Goal: Transaction & Acquisition: Purchase product/service

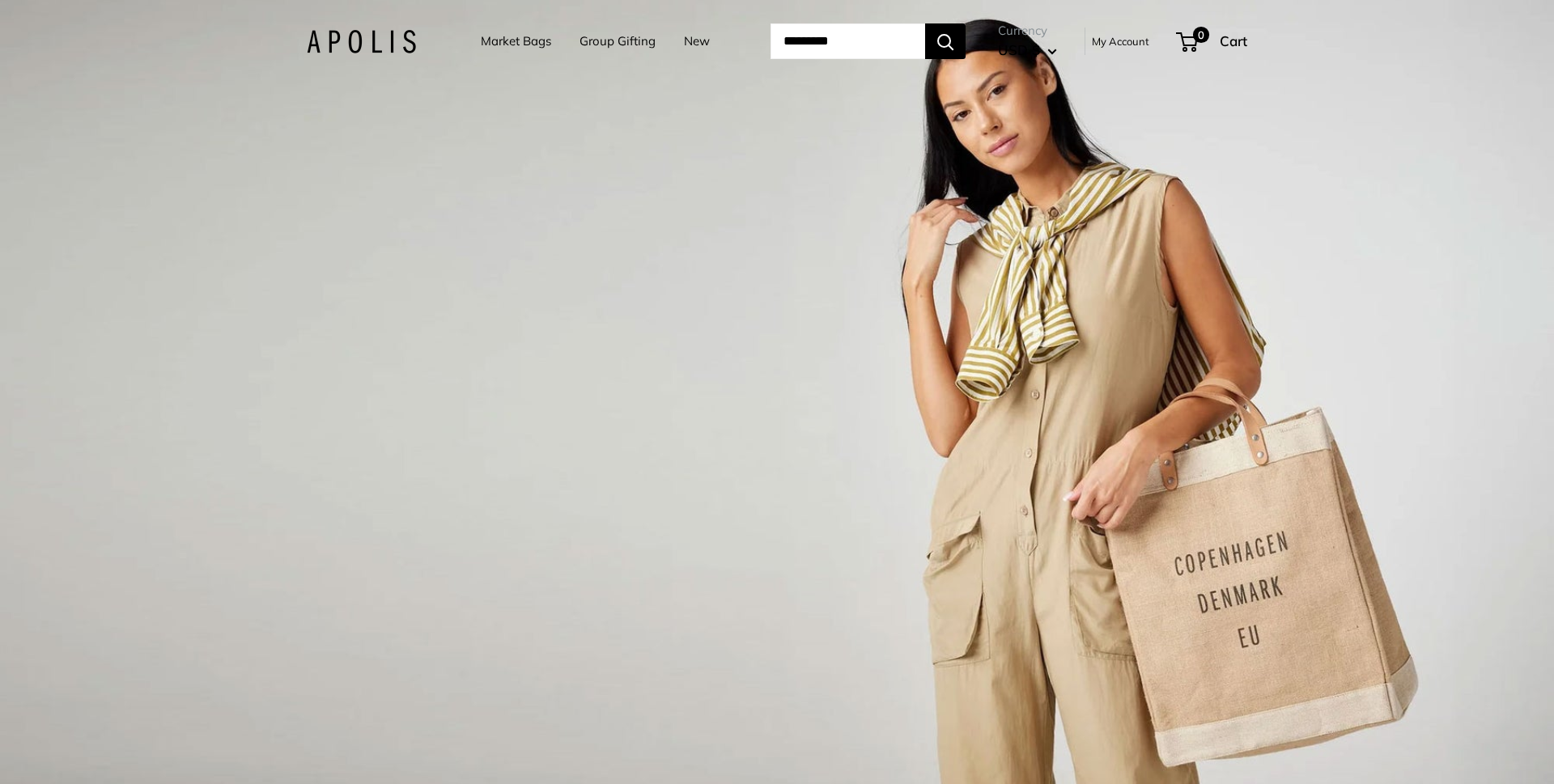
click at [519, 127] on div "1 / 3" at bounding box center [777, 392] width 1554 height 784
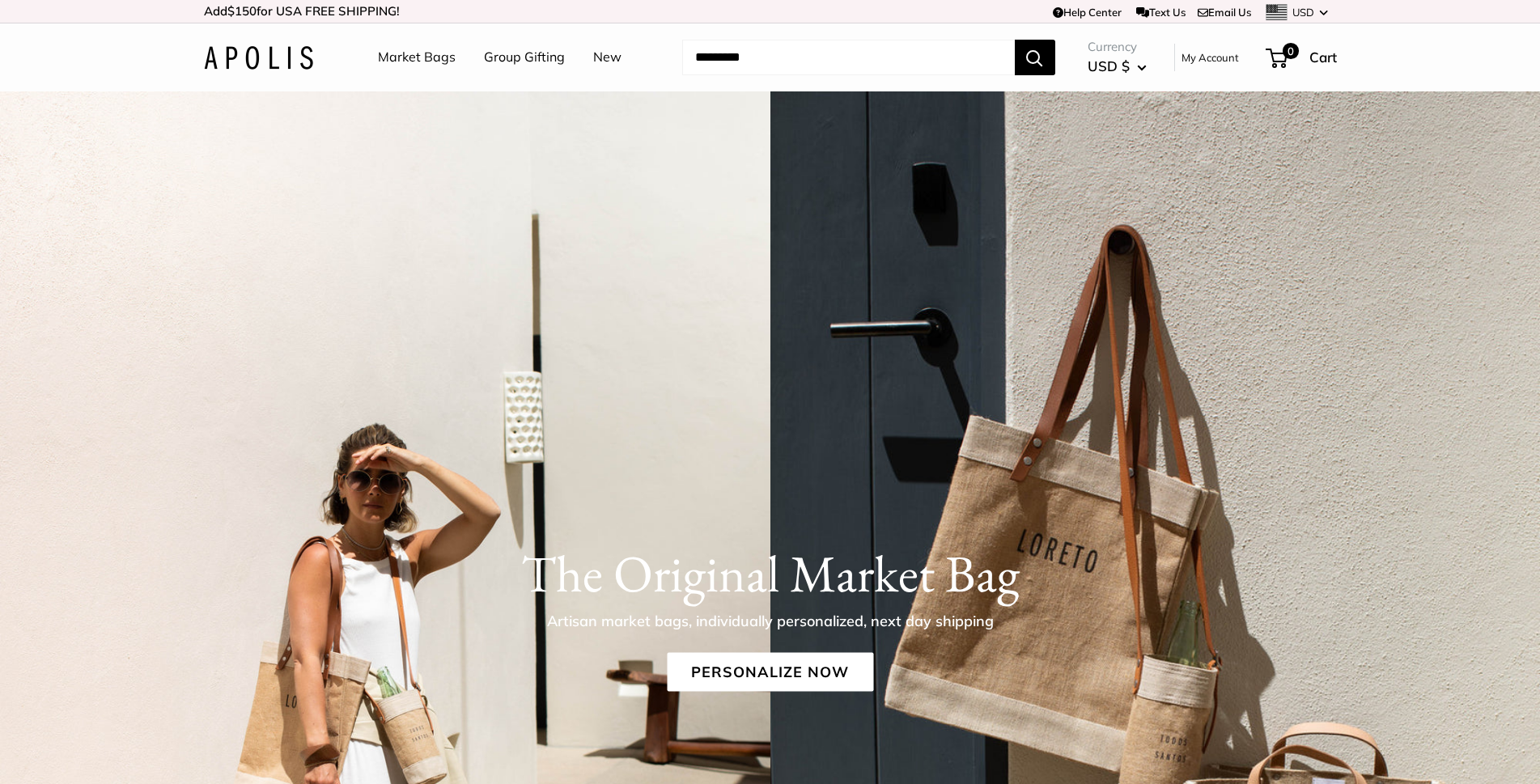
click at [427, 56] on link "Market Bags" at bounding box center [417, 57] width 78 height 24
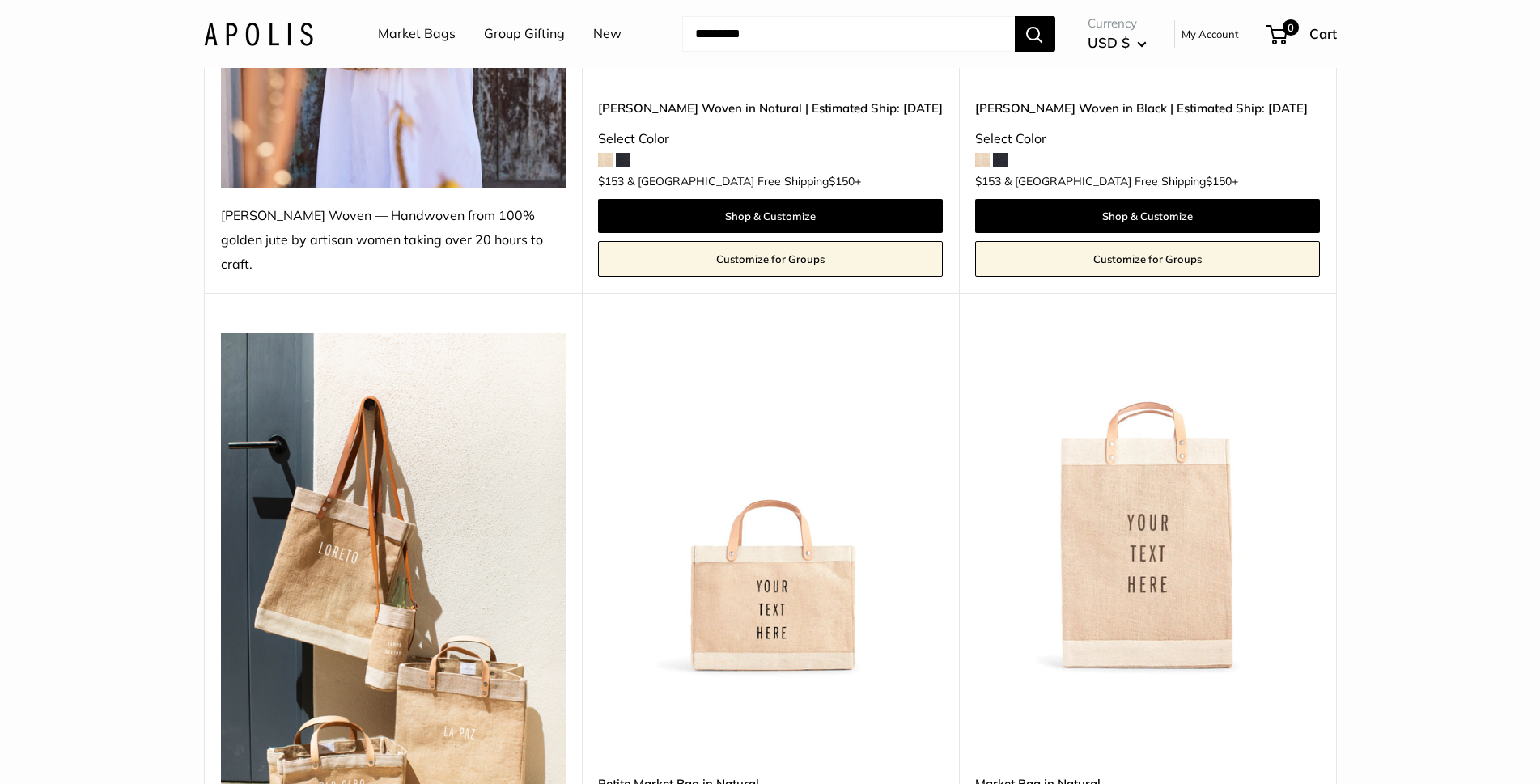
scroll to position [486, 0]
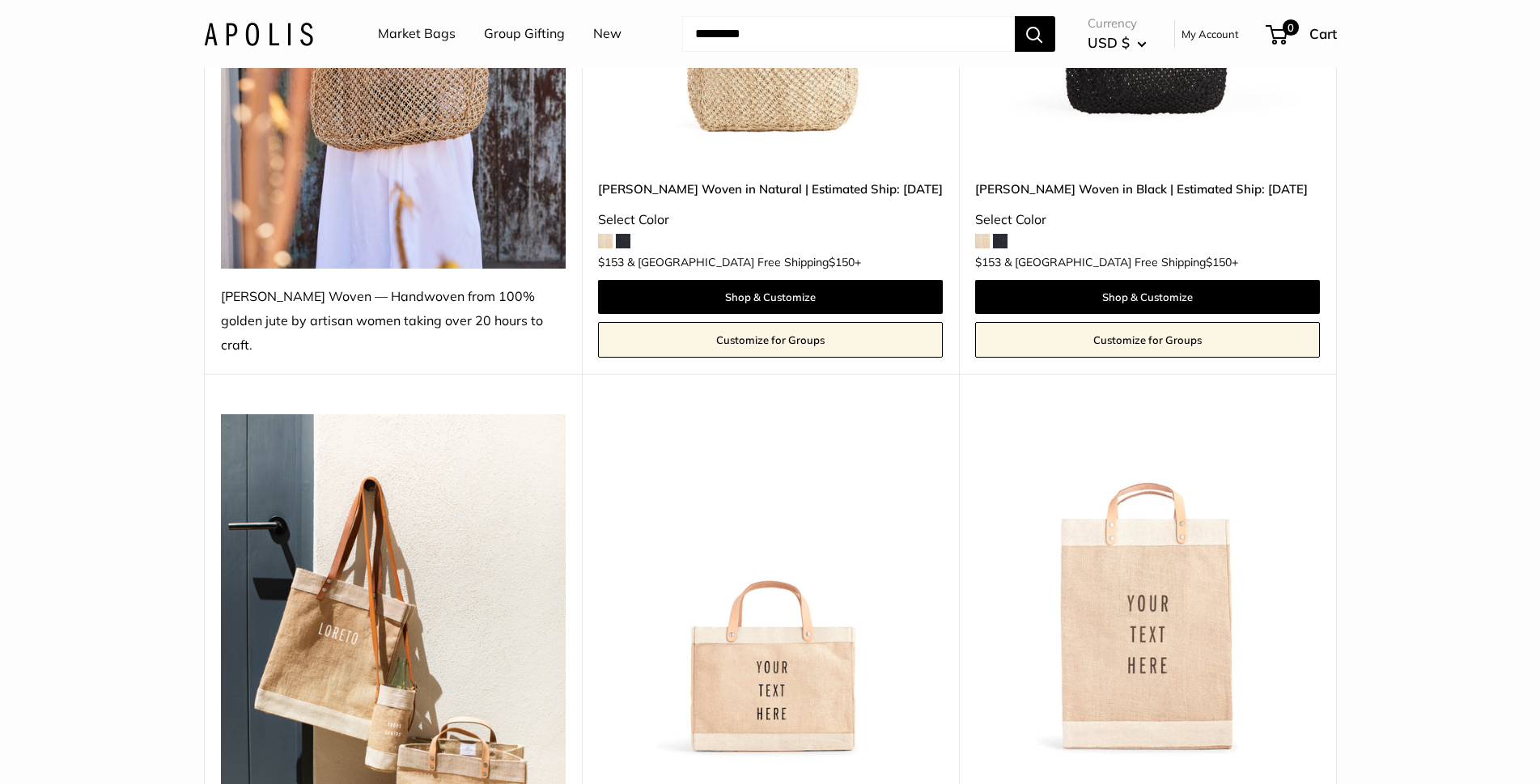
click at [1112, 45] on span "USD $" at bounding box center [1109, 43] width 43 height 17
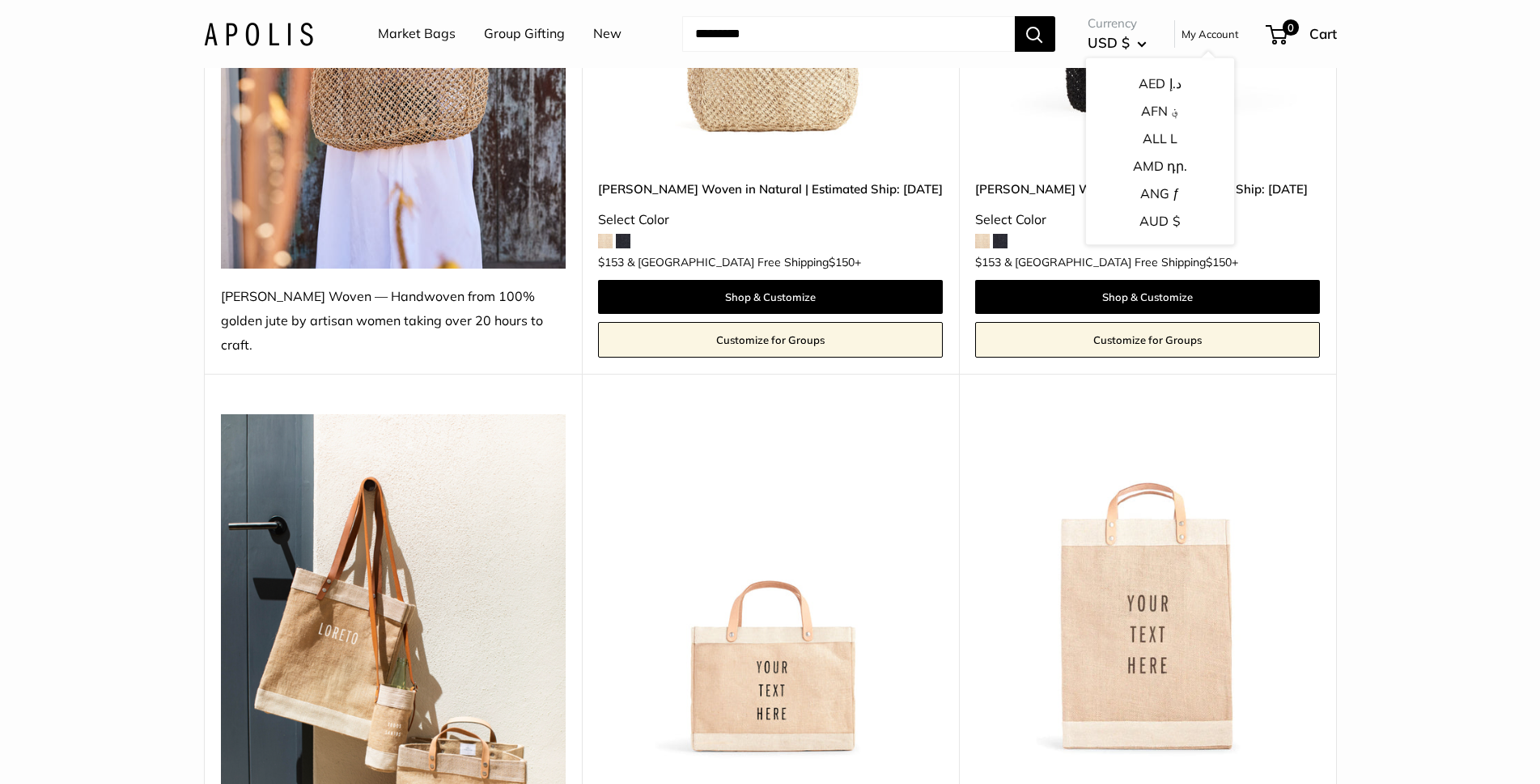
click at [598, 35] on link "New" at bounding box center [607, 33] width 28 height 24
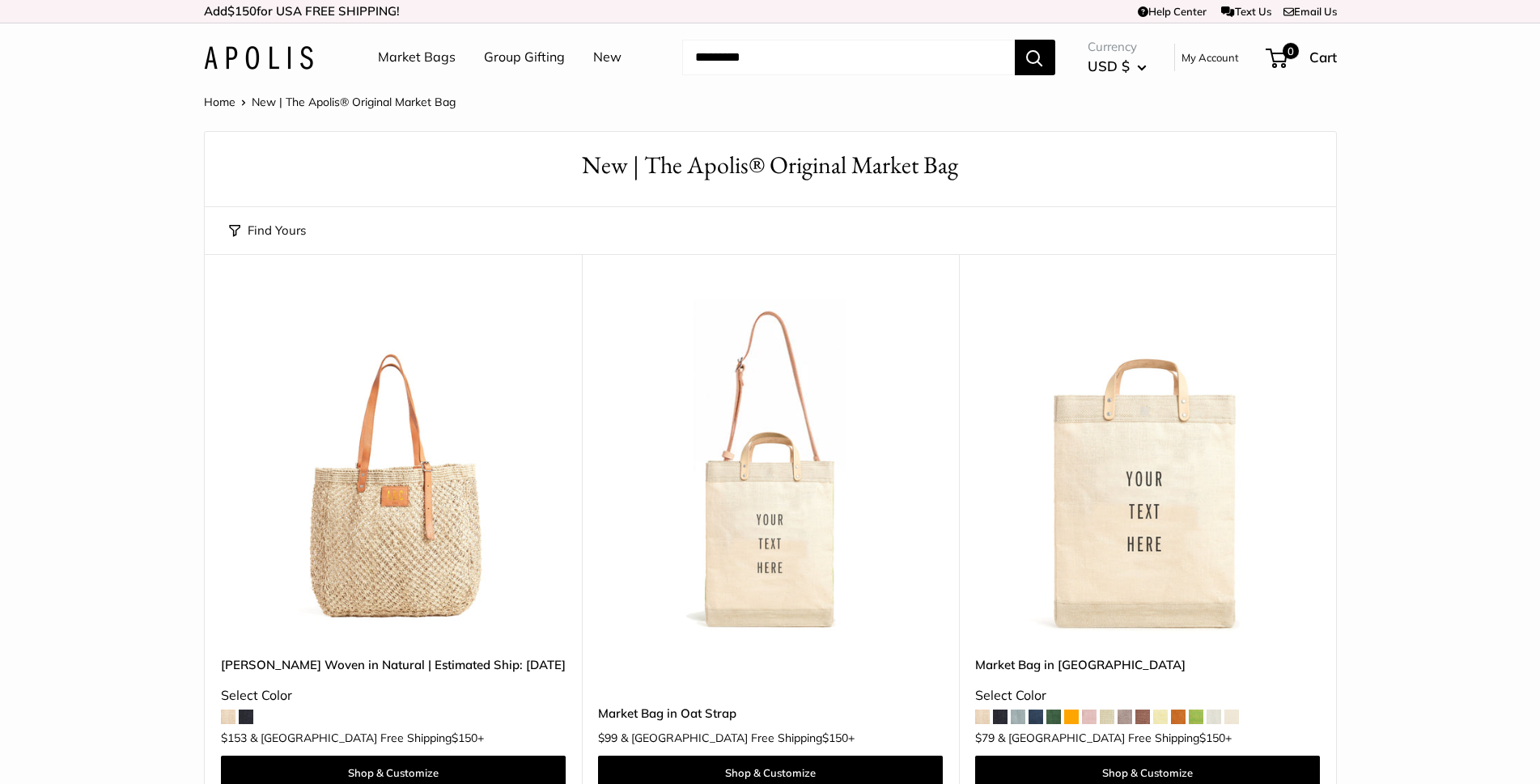
scroll to position [324, 0]
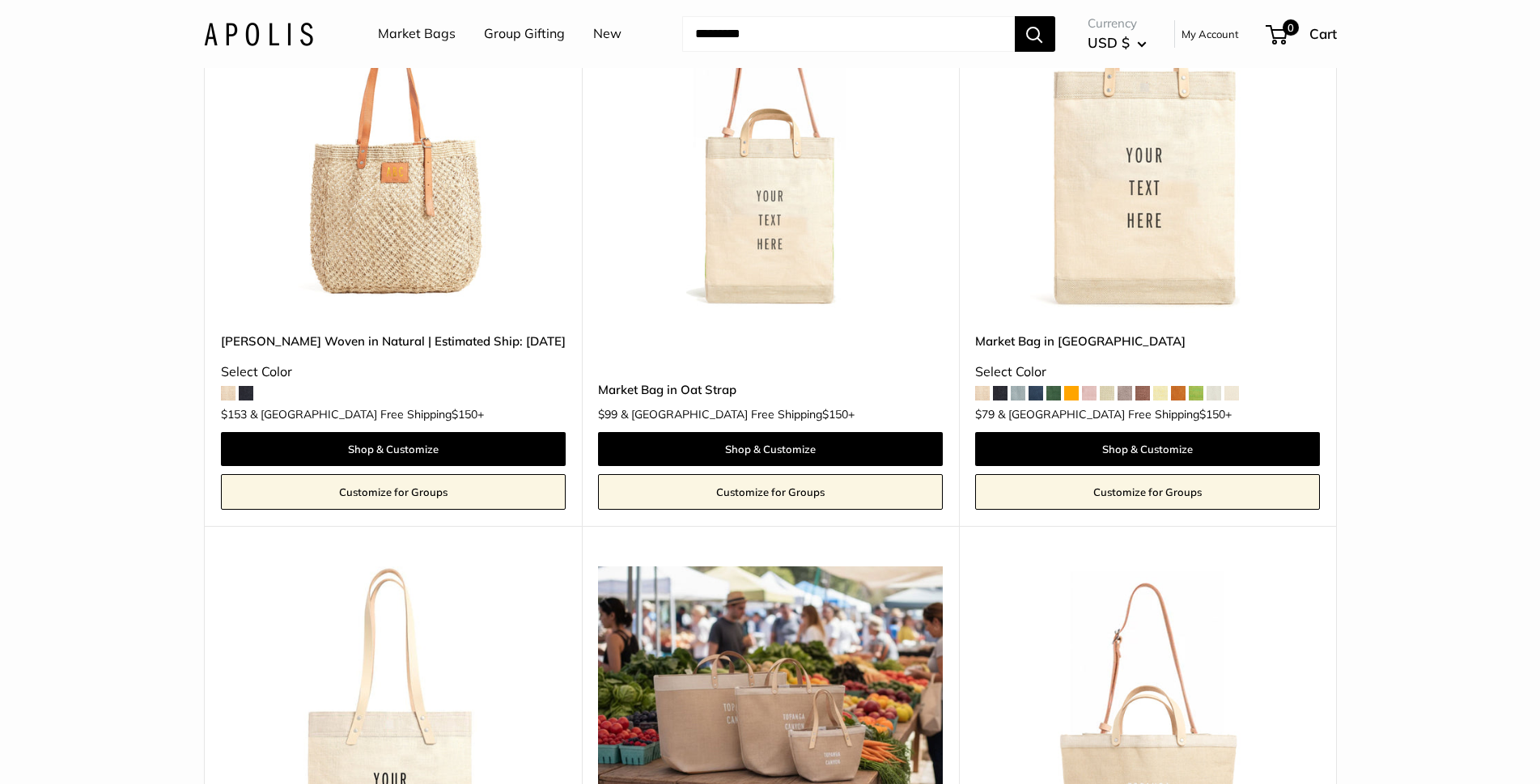
click at [0, 0] on img at bounding box center [0, 0] width 0 height 0
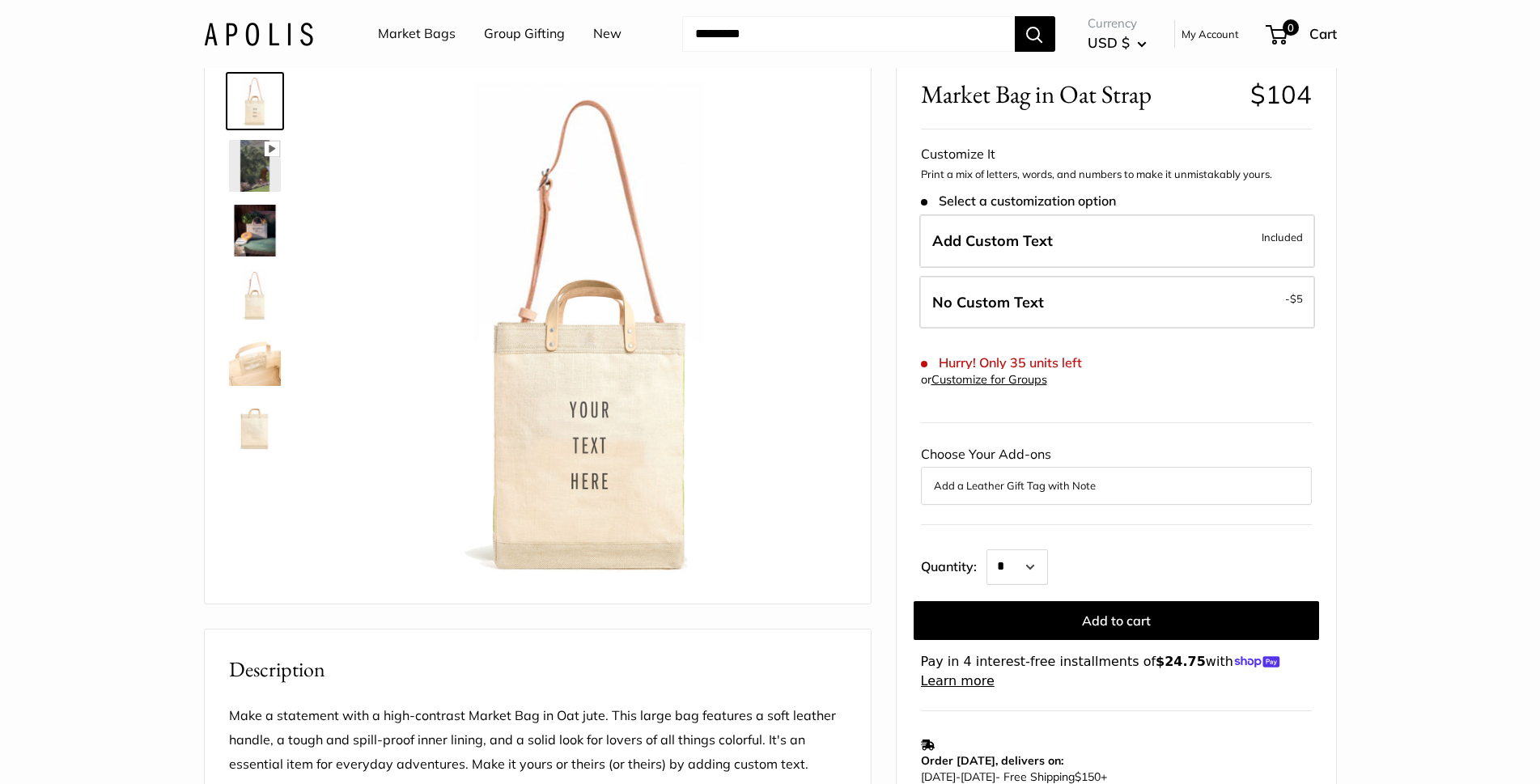
scroll to position [162, 0]
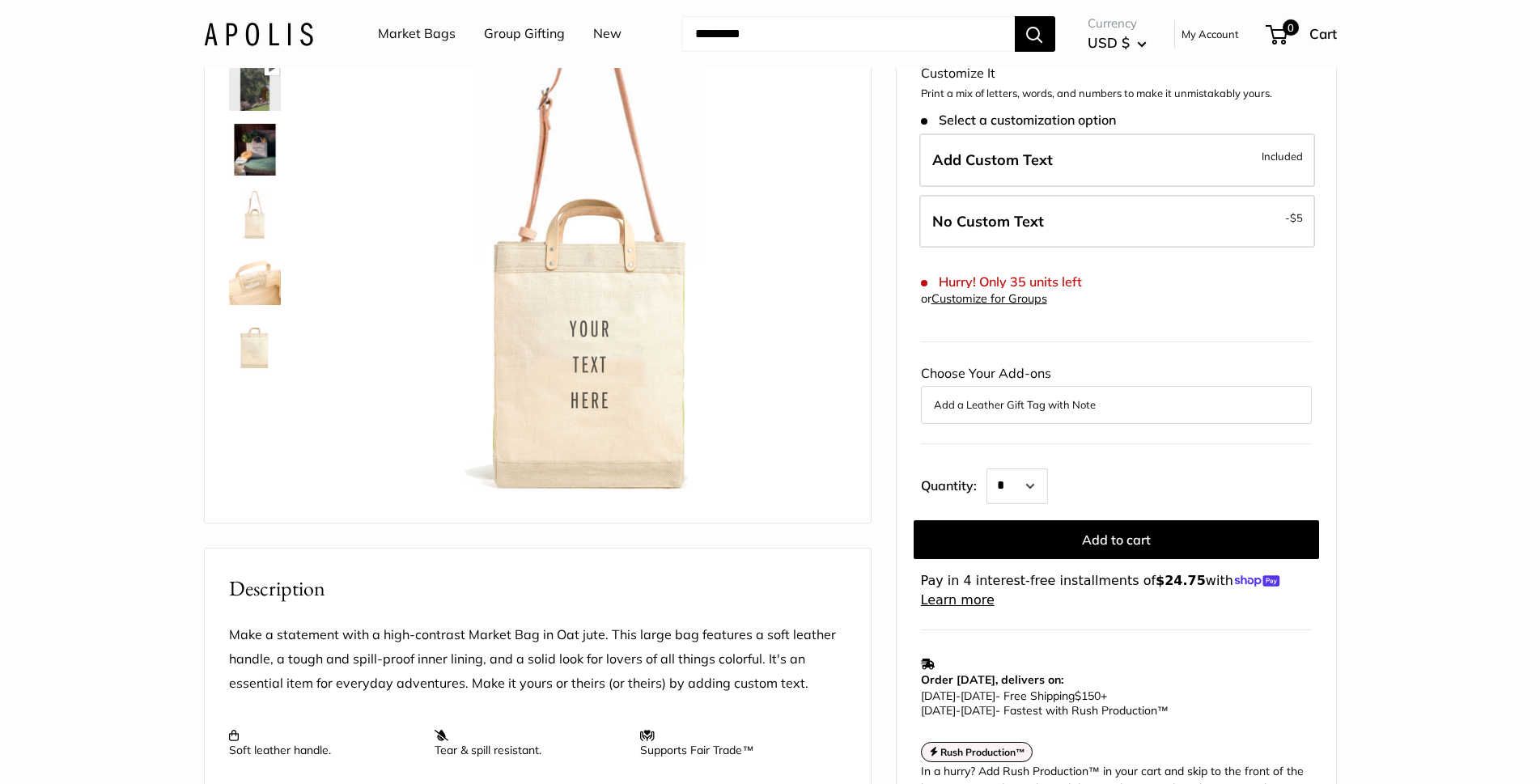
click at [1118, 403] on button "Add a Leather Gift Tag with Note" at bounding box center [1117, 404] width 365 height 19
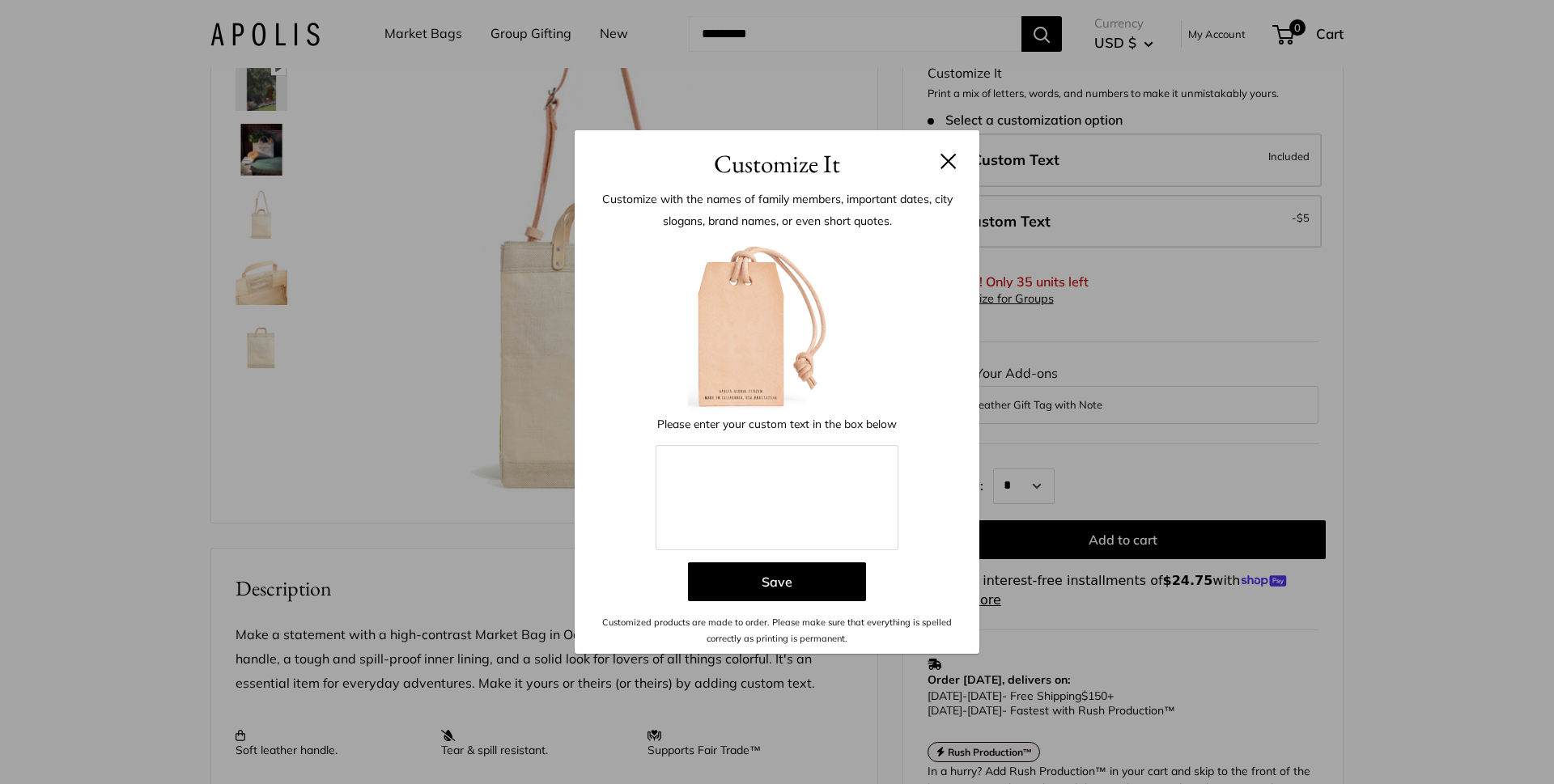
click at [953, 156] on button at bounding box center [949, 161] width 16 height 16
click at [953, 156] on span "Add Custom Text" at bounding box center [999, 159] width 120 height 19
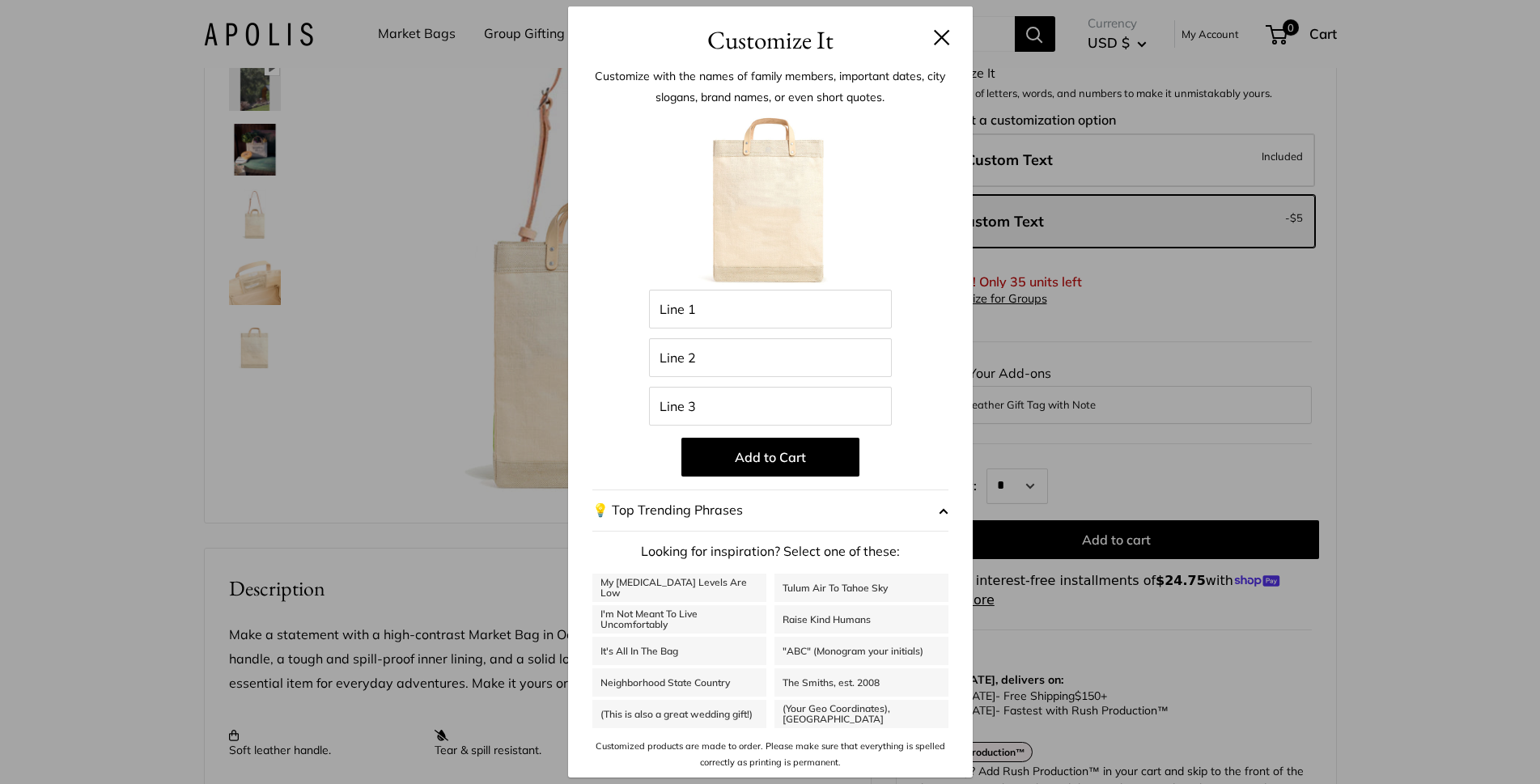
click at [1142, 540] on div "Customize It Customize with the names of family members, important dates, city …" at bounding box center [770, 392] width 1540 height 784
click at [952, 26] on header "Customize It" at bounding box center [770, 33] width 404 height 52
click at [943, 35] on button at bounding box center [942, 37] width 16 height 16
click at [1111, 524] on div "Customize It Customize with the names of family members, important dates, city …" at bounding box center [770, 392] width 1540 height 784
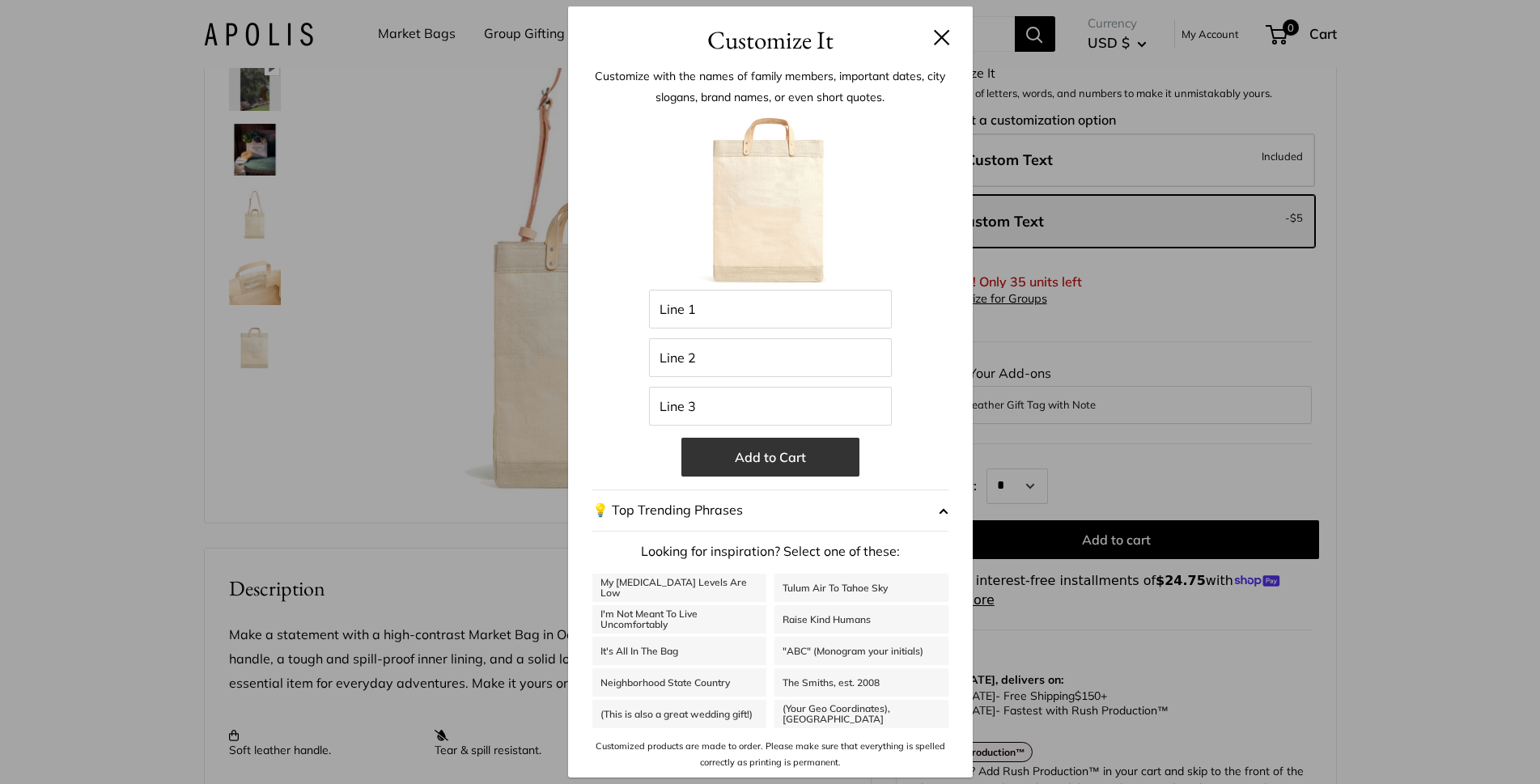
click at [804, 473] on button "Add to Cart" at bounding box center [770, 457] width 178 height 39
click at [939, 33] on button at bounding box center [942, 37] width 16 height 16
click at [939, 32] on button at bounding box center [942, 37] width 16 height 16
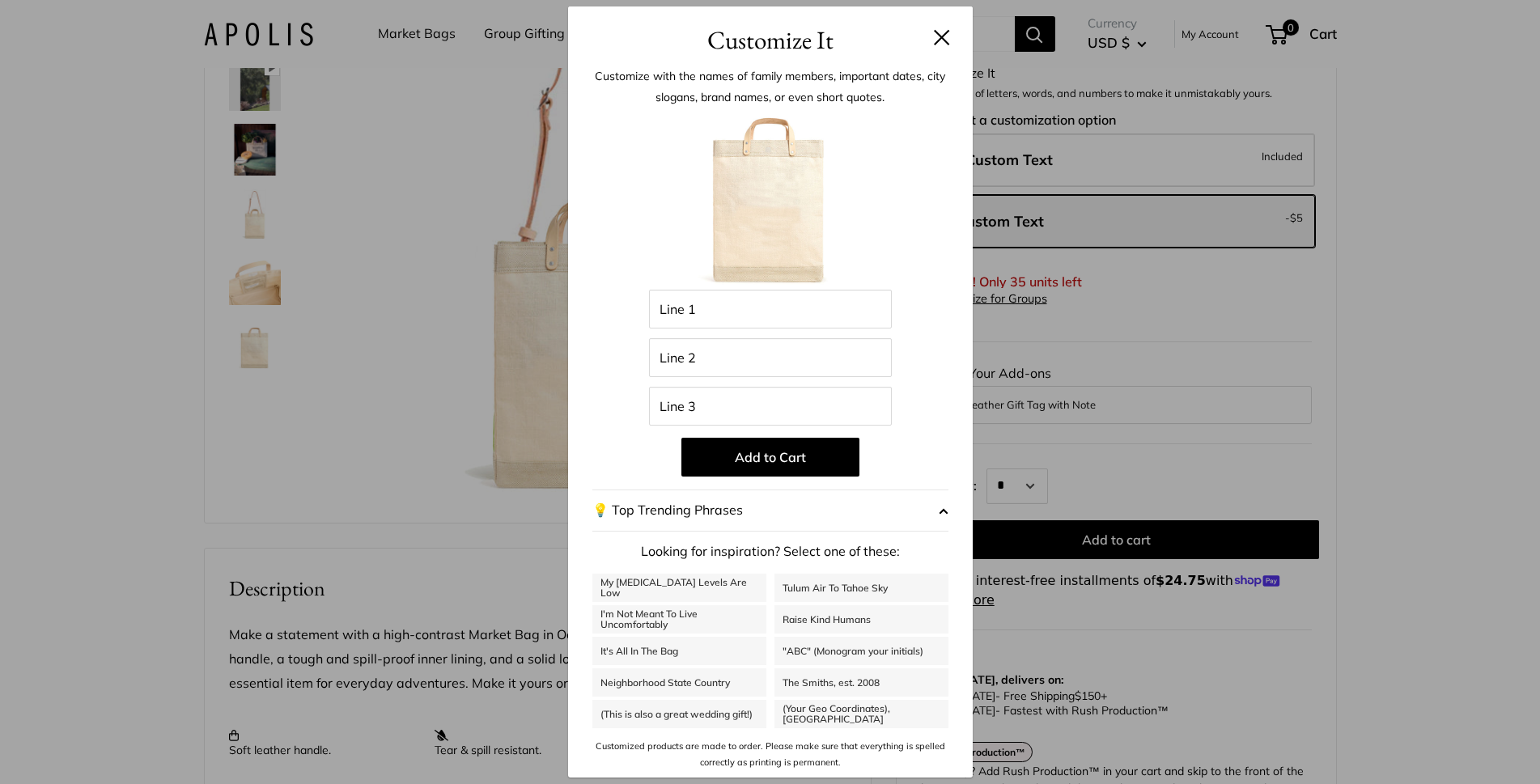
click at [942, 33] on button at bounding box center [942, 37] width 16 height 16
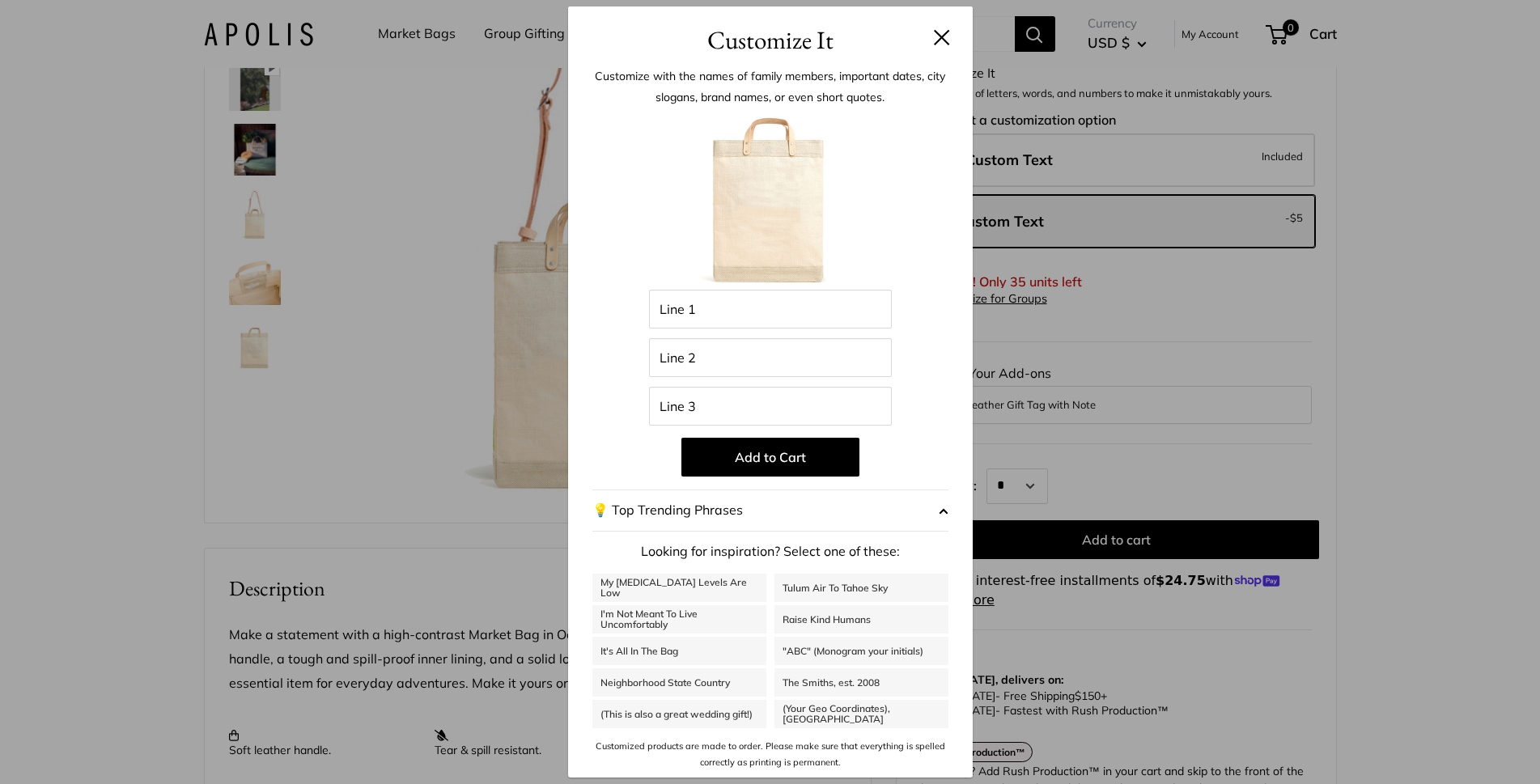
click at [942, 33] on button at bounding box center [942, 37] width 16 height 16
click at [1138, 394] on div "Customize It Customize with the names of family members, important dates, city …" at bounding box center [770, 392] width 1540 height 784
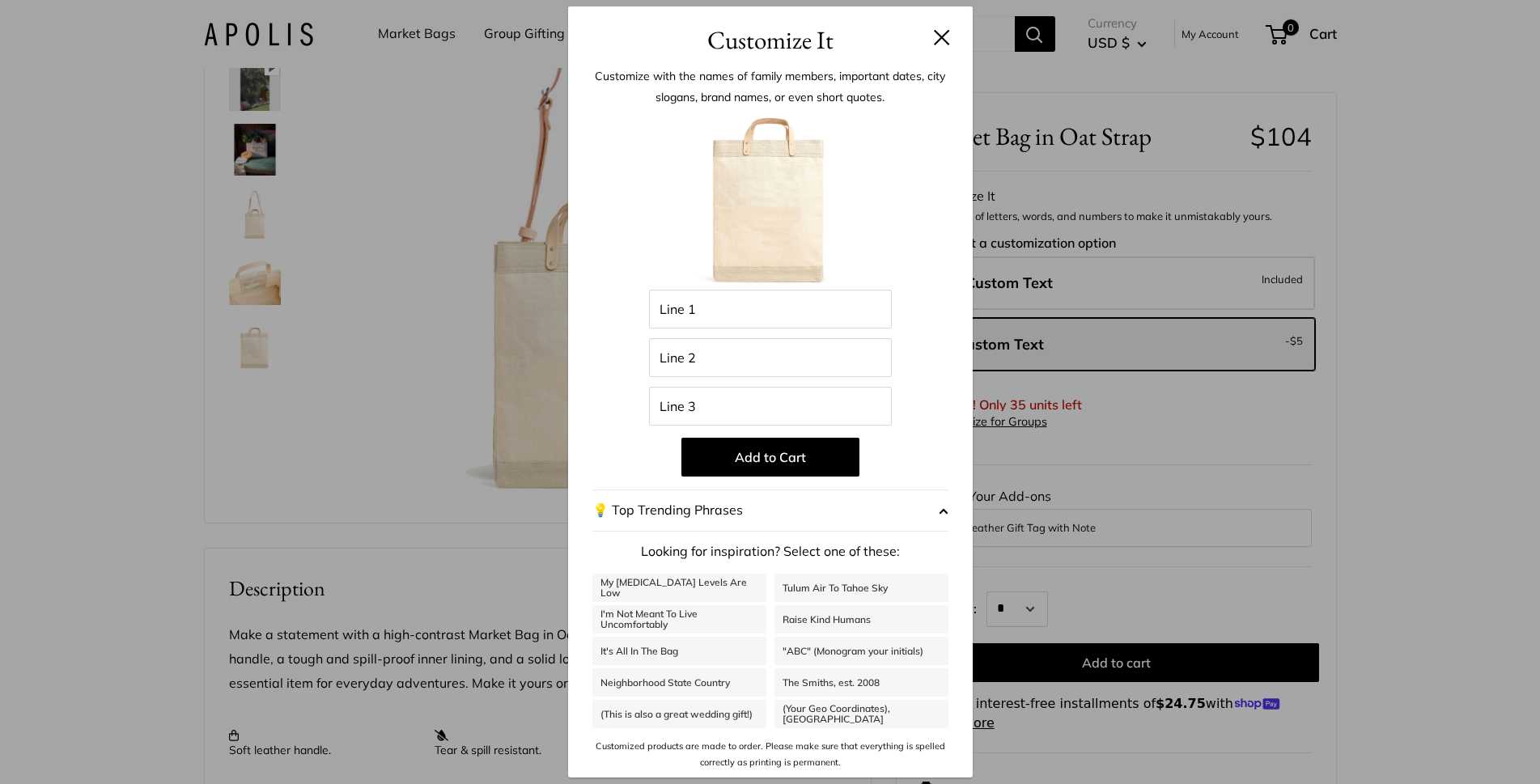
scroll to position [0, 0]
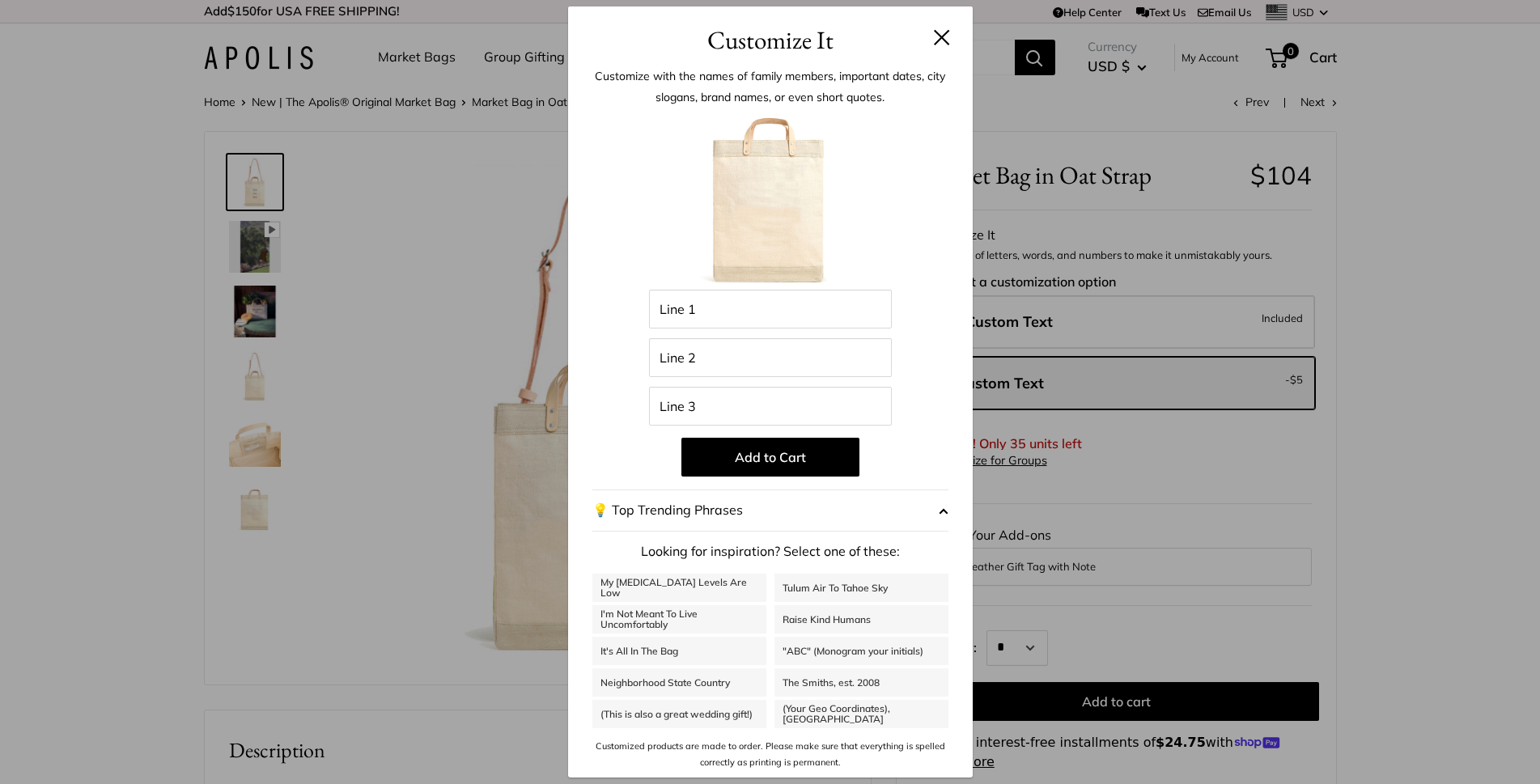
click at [945, 34] on button at bounding box center [942, 37] width 16 height 16
